Goal: Browse casually

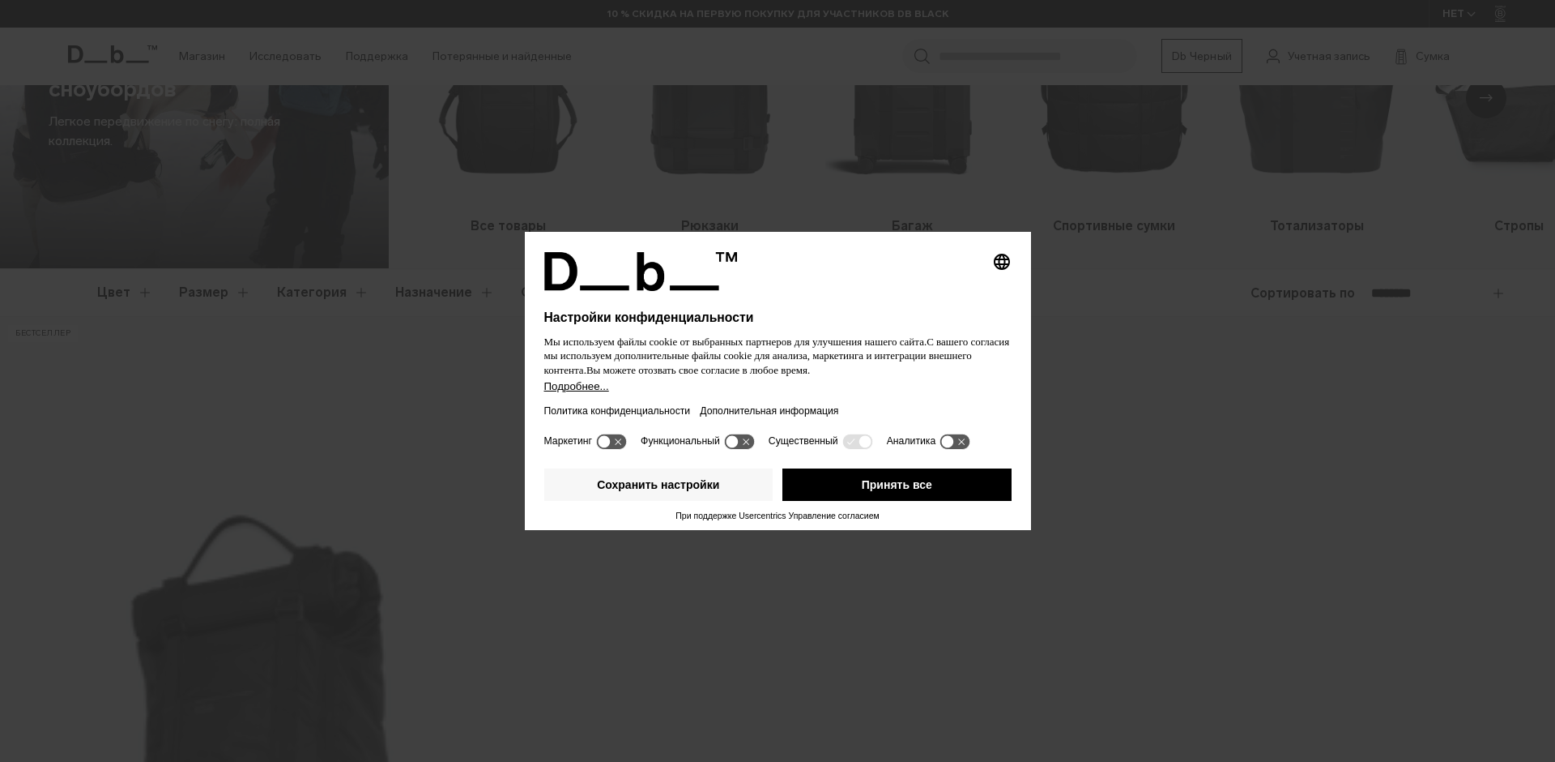
click at [872, 483] on ya-tr-span "Принять все" at bounding box center [897, 484] width 70 height 13
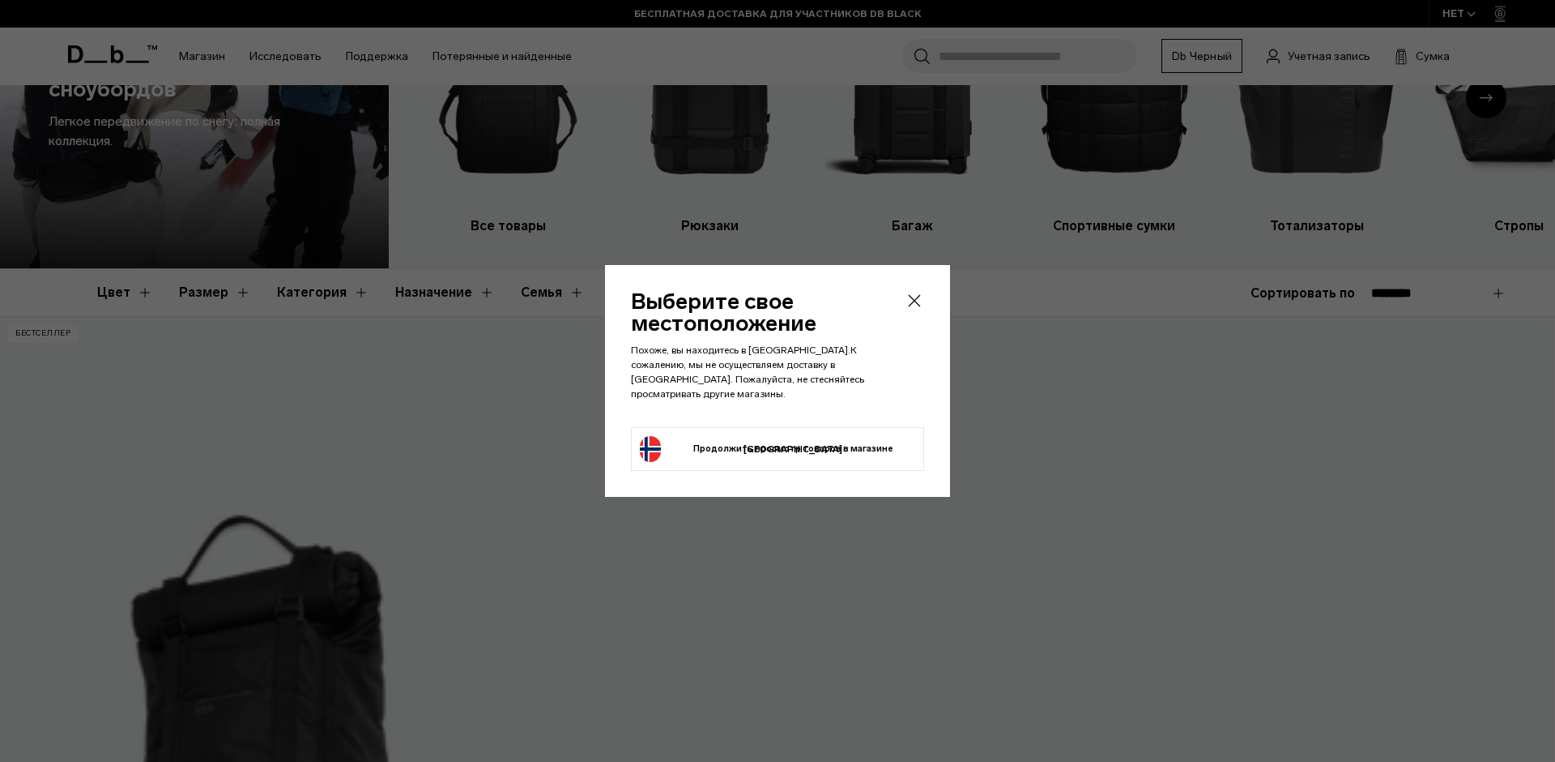
click at [856, 436] on button "Продолжить просмотр товаров в магазине [GEOGRAPHIC_DATA] Продолжить покупки в […" at bounding box center [777, 449] width 275 height 26
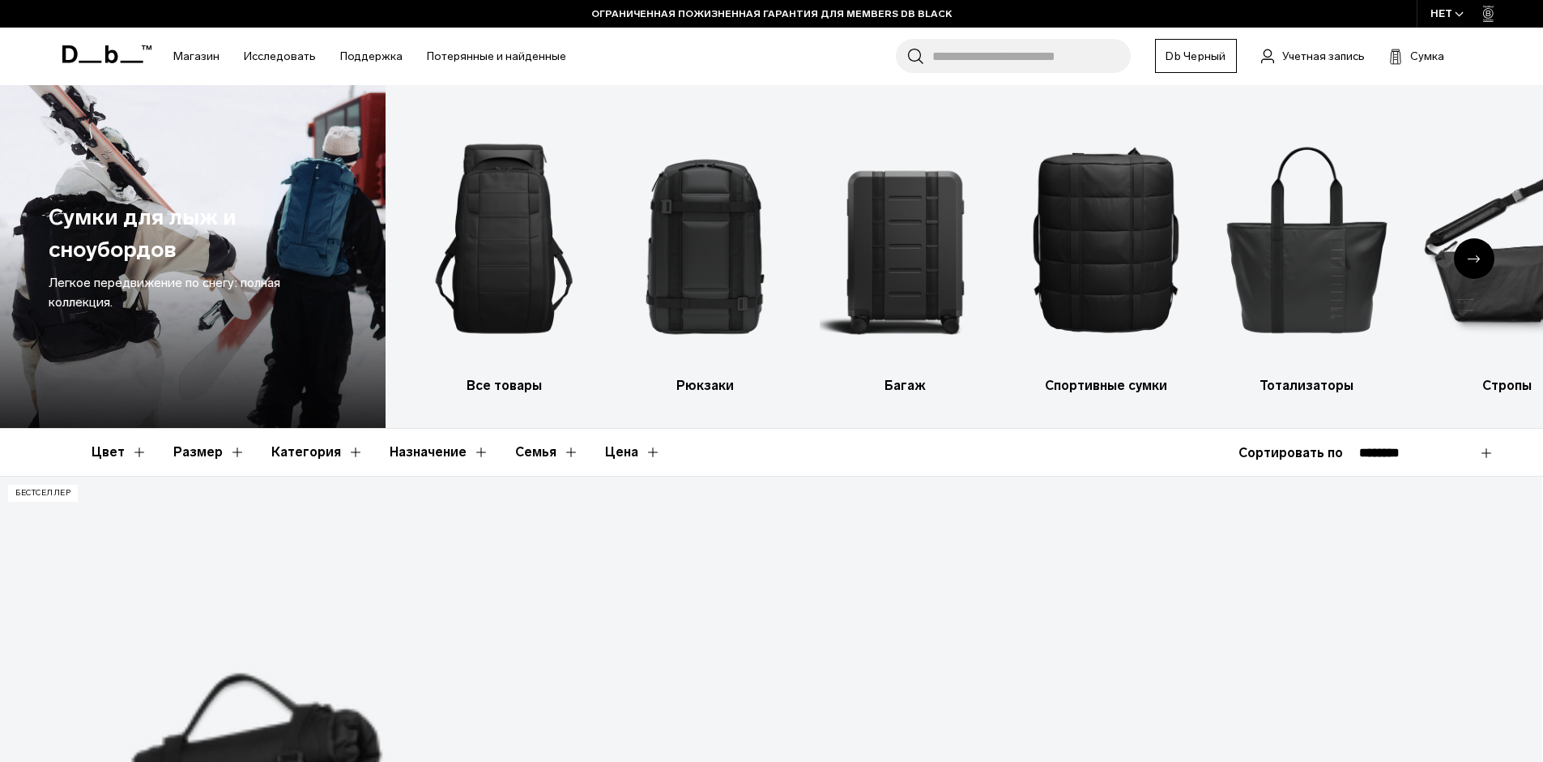
click at [1490, 260] on div "Следующий слайд" at bounding box center [1474, 258] width 41 height 41
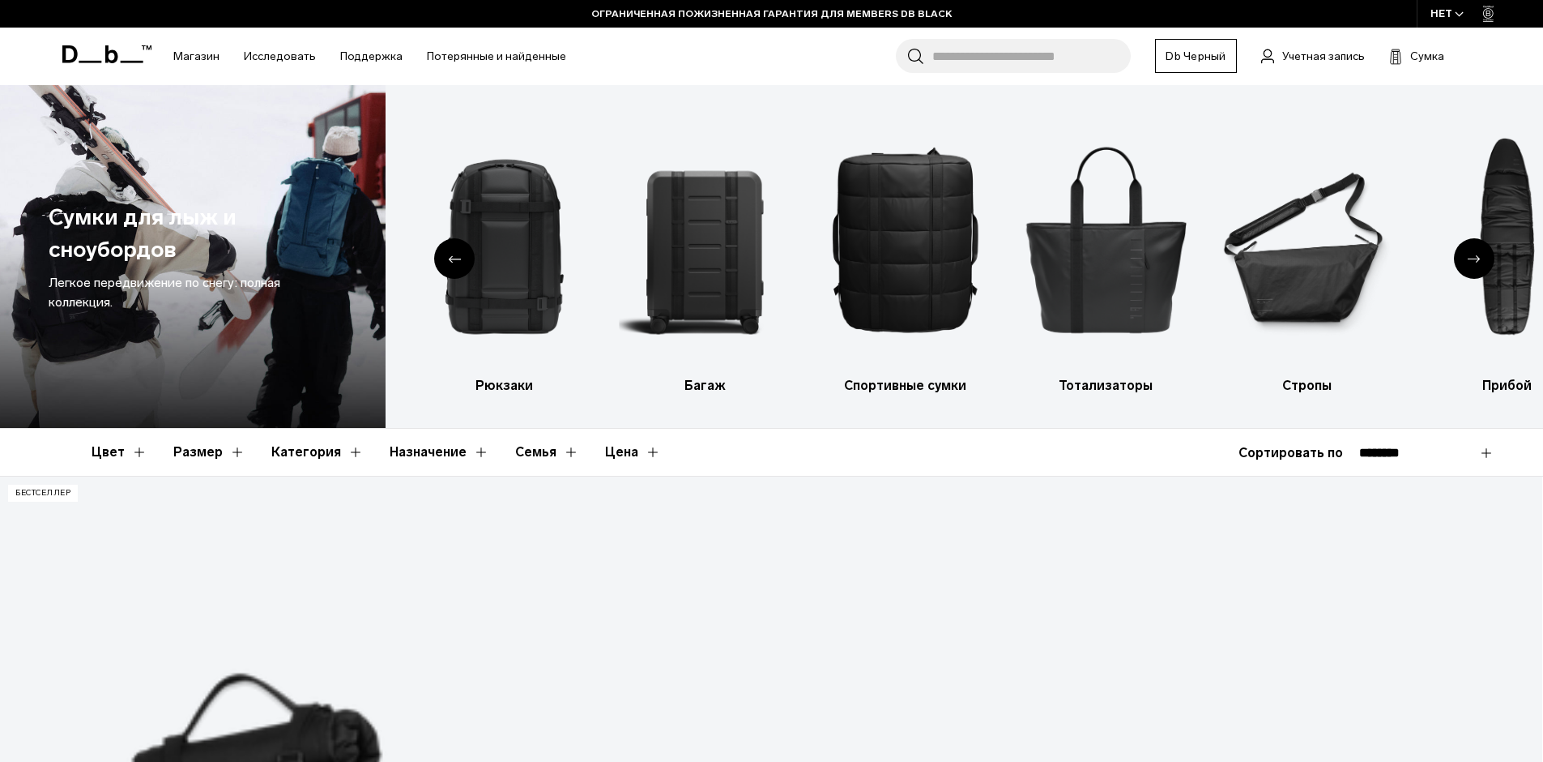
click at [1482, 260] on div "Следующий слайд" at bounding box center [1474, 258] width 41 height 41
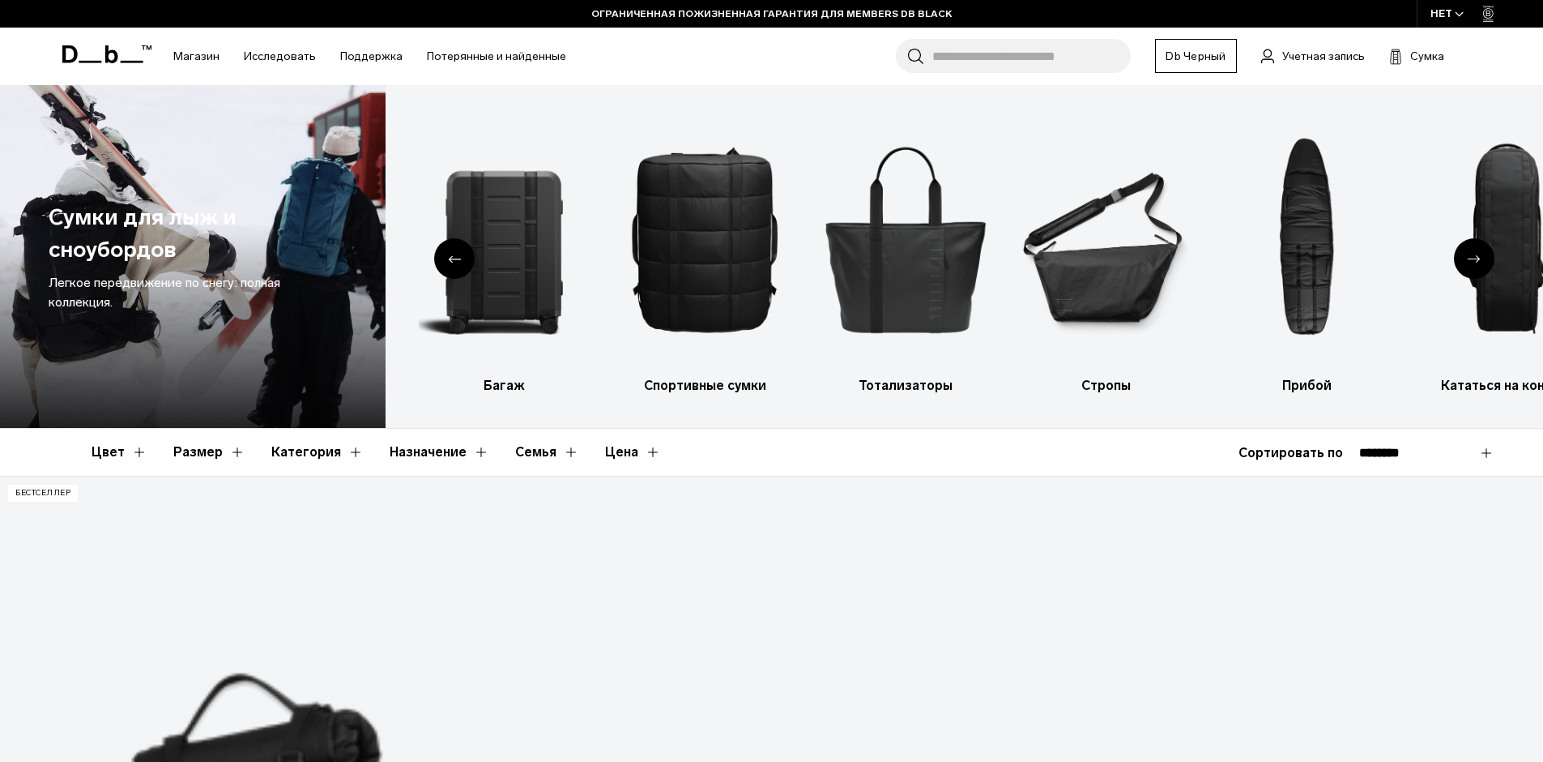
click at [1482, 260] on div "Следующий слайд" at bounding box center [1474, 258] width 41 height 41
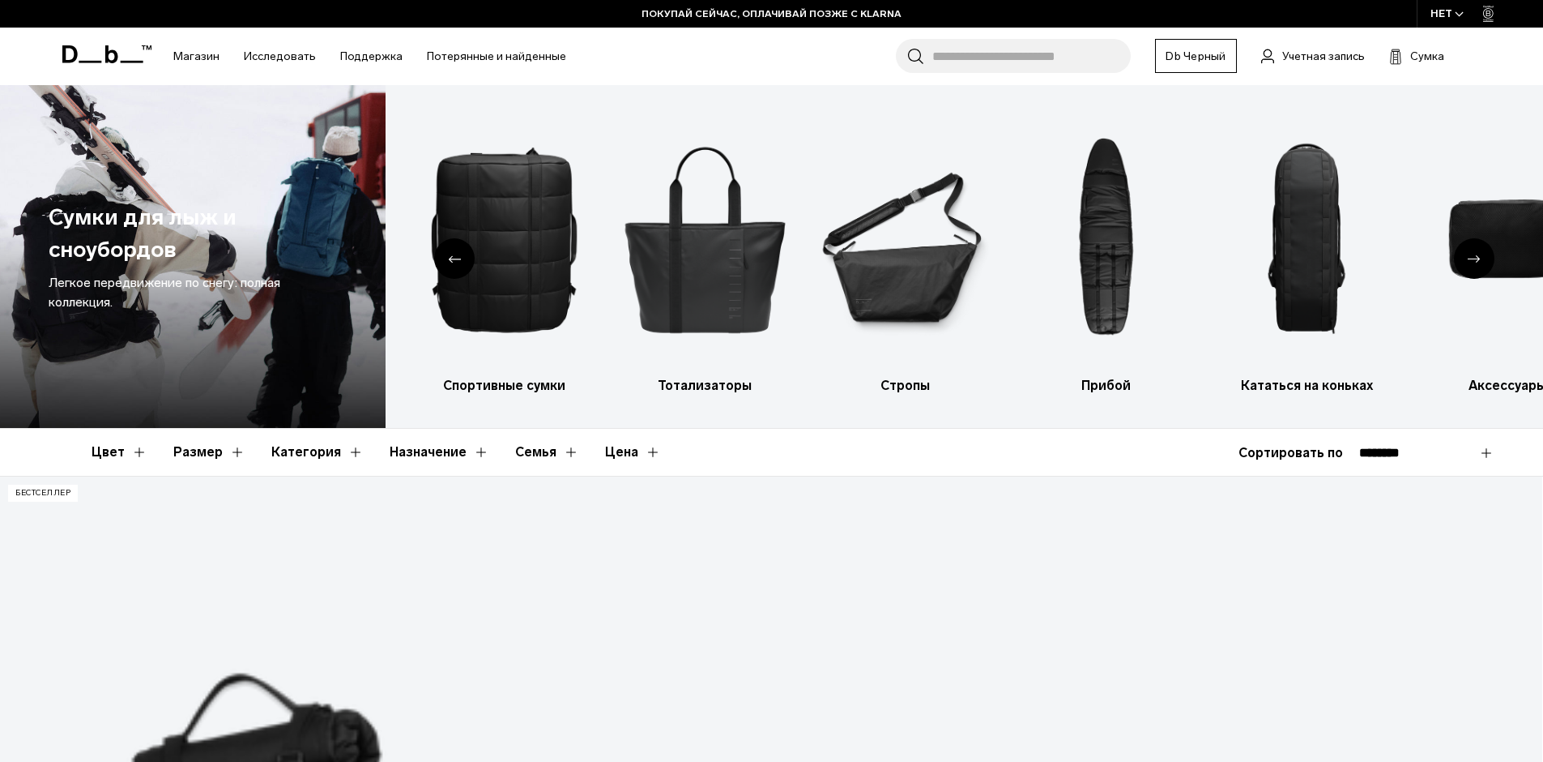
click at [1482, 260] on div "Следующий слайд" at bounding box center [1474, 258] width 41 height 41
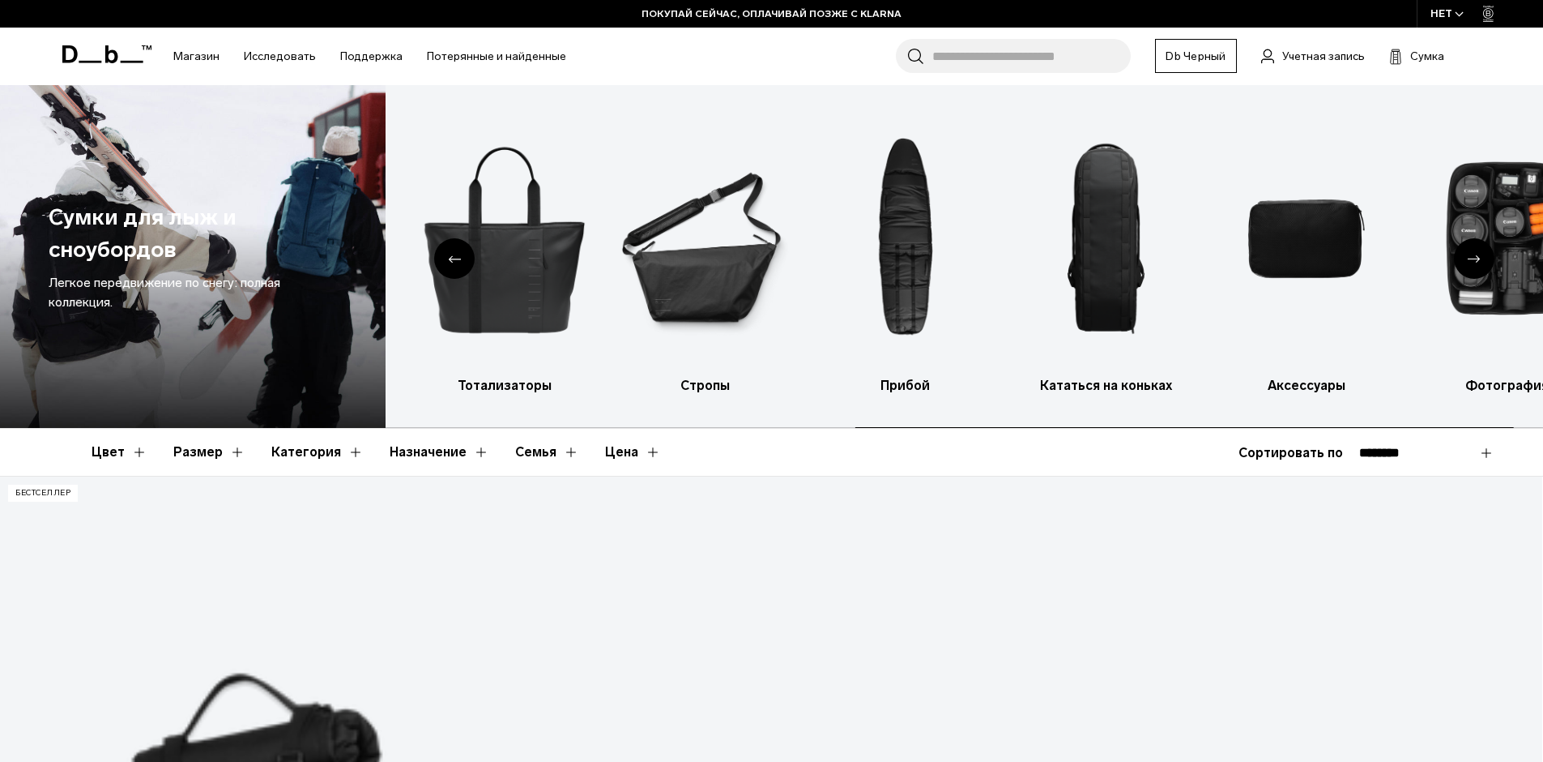
click at [1482, 260] on div "Следующий слайд" at bounding box center [1474, 258] width 41 height 41
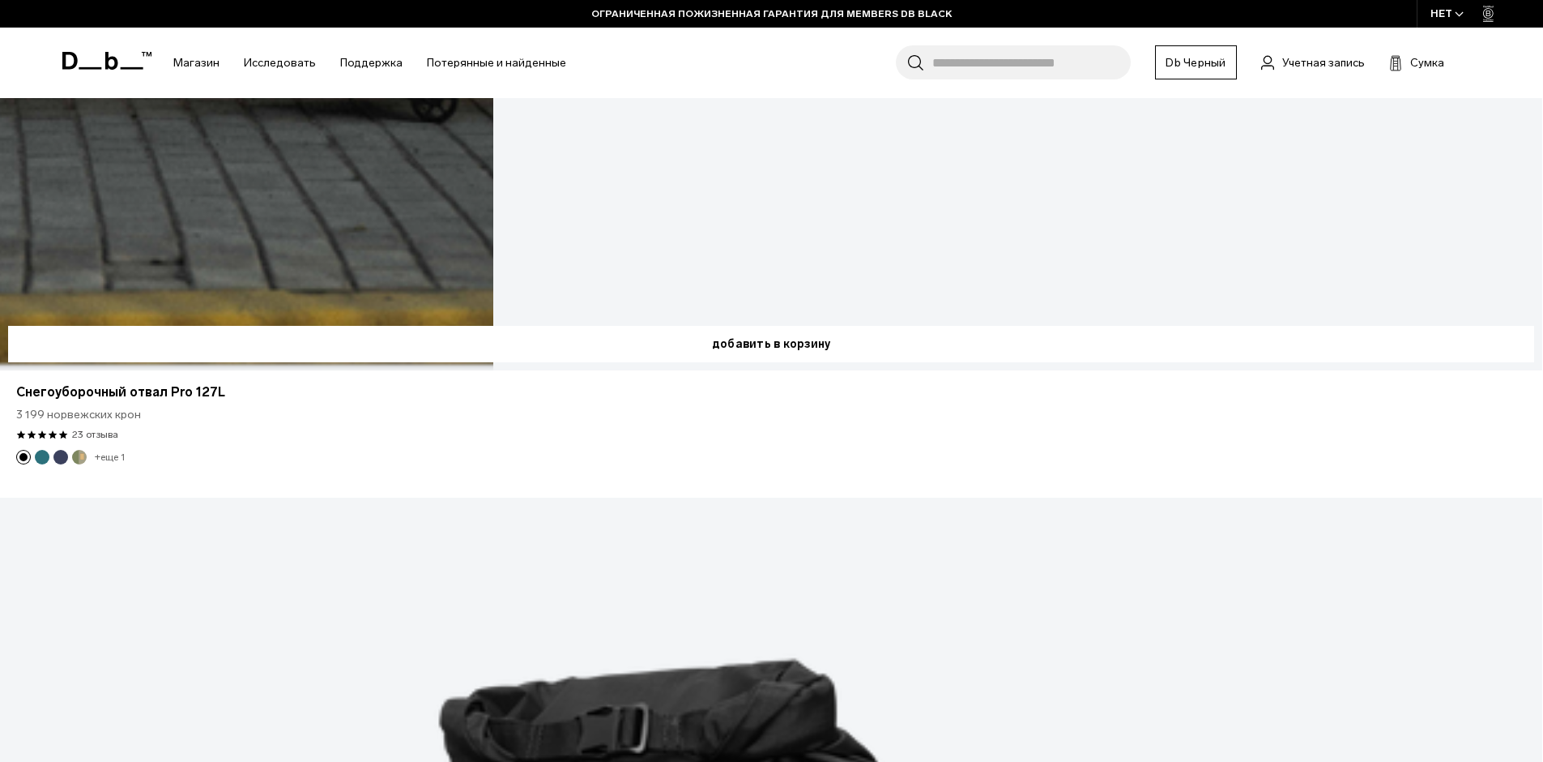
scroll to position [1944, 0]
